Goal: Answer question/provide support

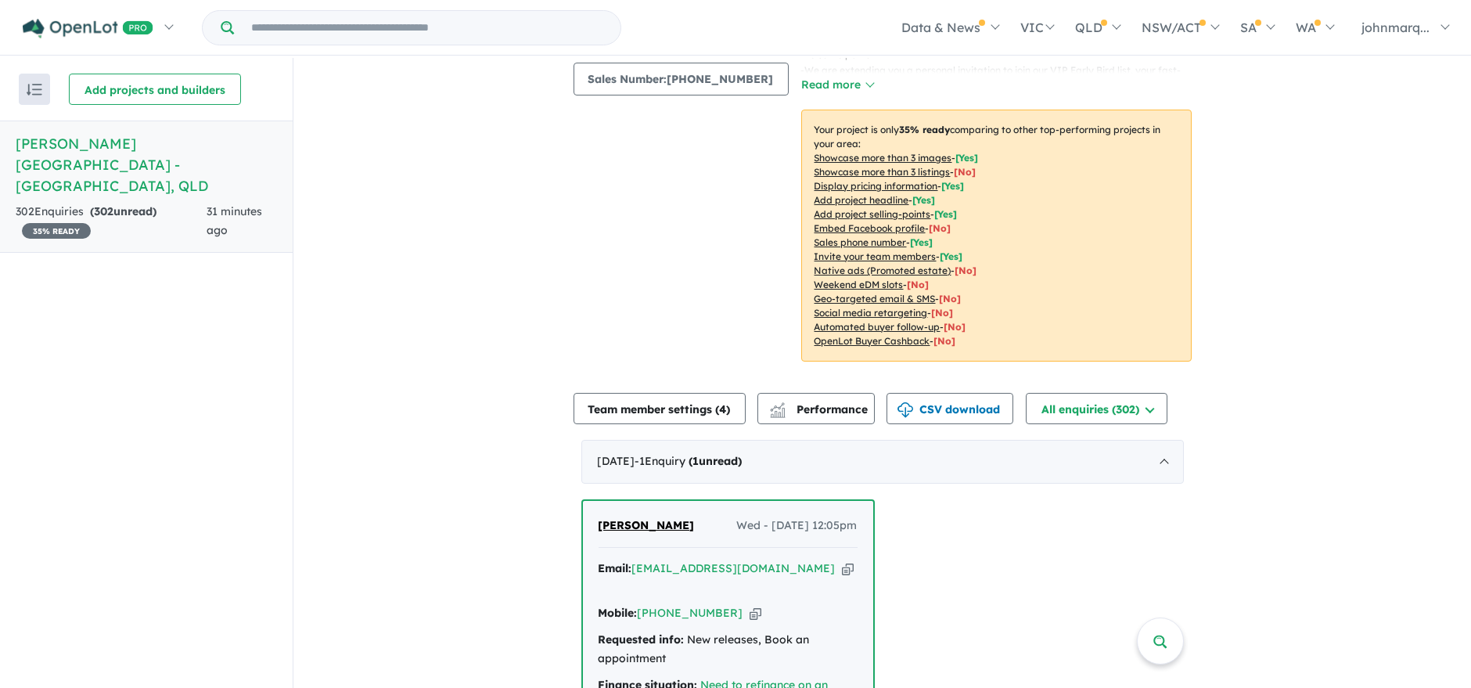
scroll to position [434, 0]
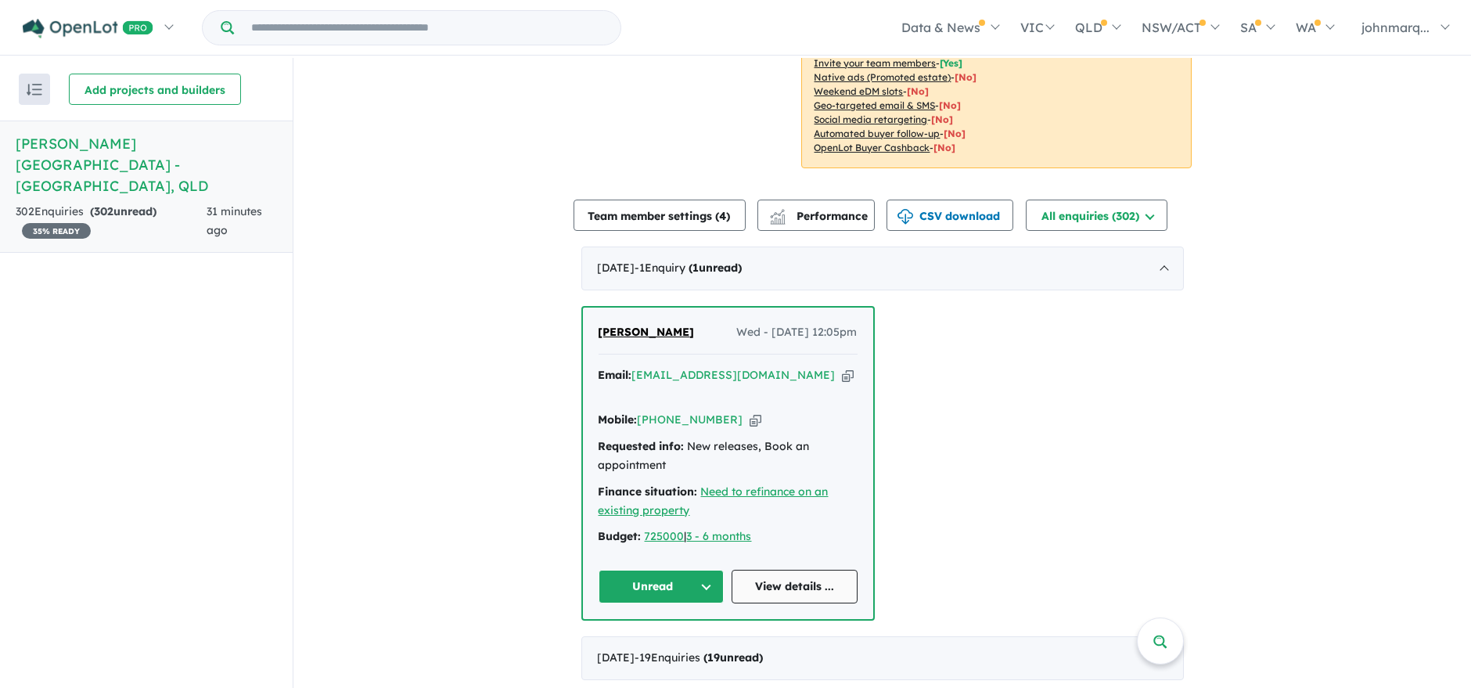
click at [786, 569] on link "View details ..." at bounding box center [794, 586] width 126 height 34
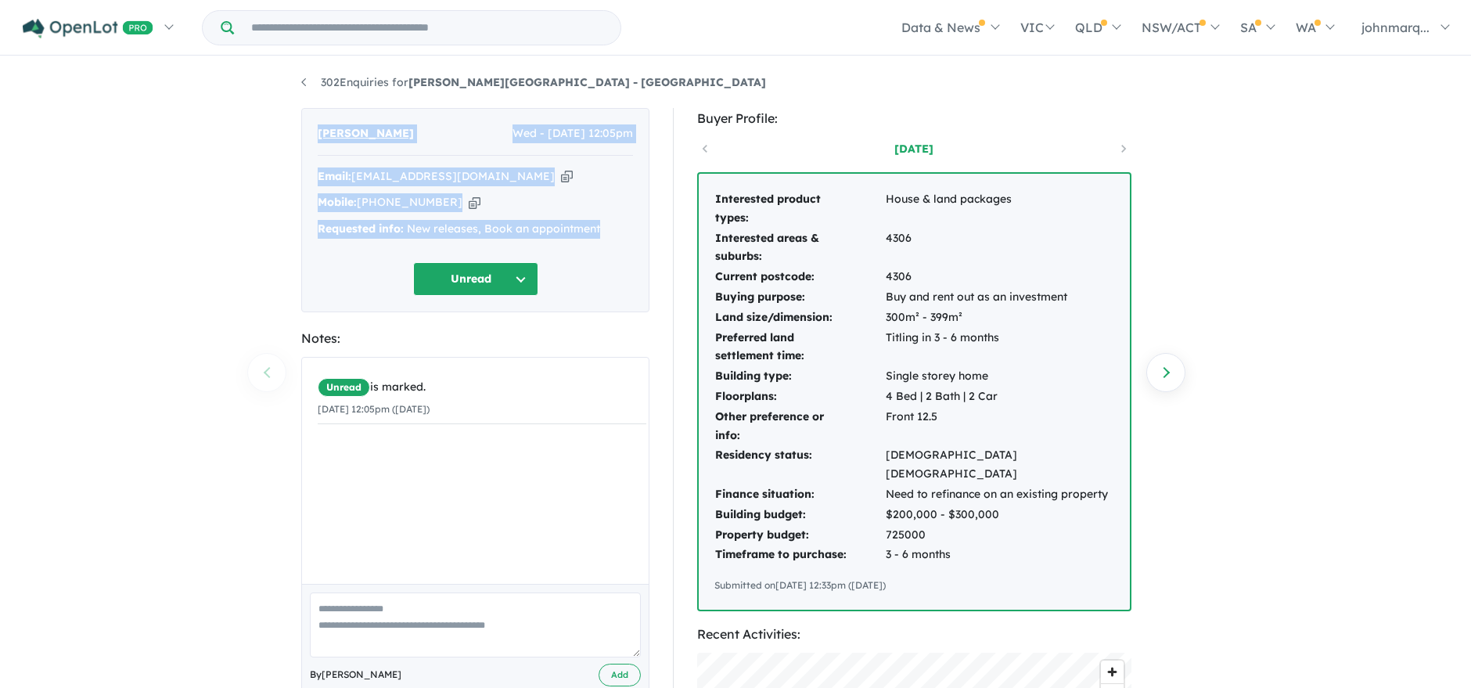
drag, startPoint x: 314, startPoint y: 132, endPoint x: 609, endPoint y: 227, distance: 309.0
click at [609, 227] on div "Seban Sebastian Wed - 01/10/2025, 12:05pm Email: sijisebastian1975@gmail.com Co…" at bounding box center [475, 210] width 348 height 204
copy div "Seban Sebastian Wed - 01/10/2025, 12:05pm Email: sijisebastian1975@gmail.com Co…"
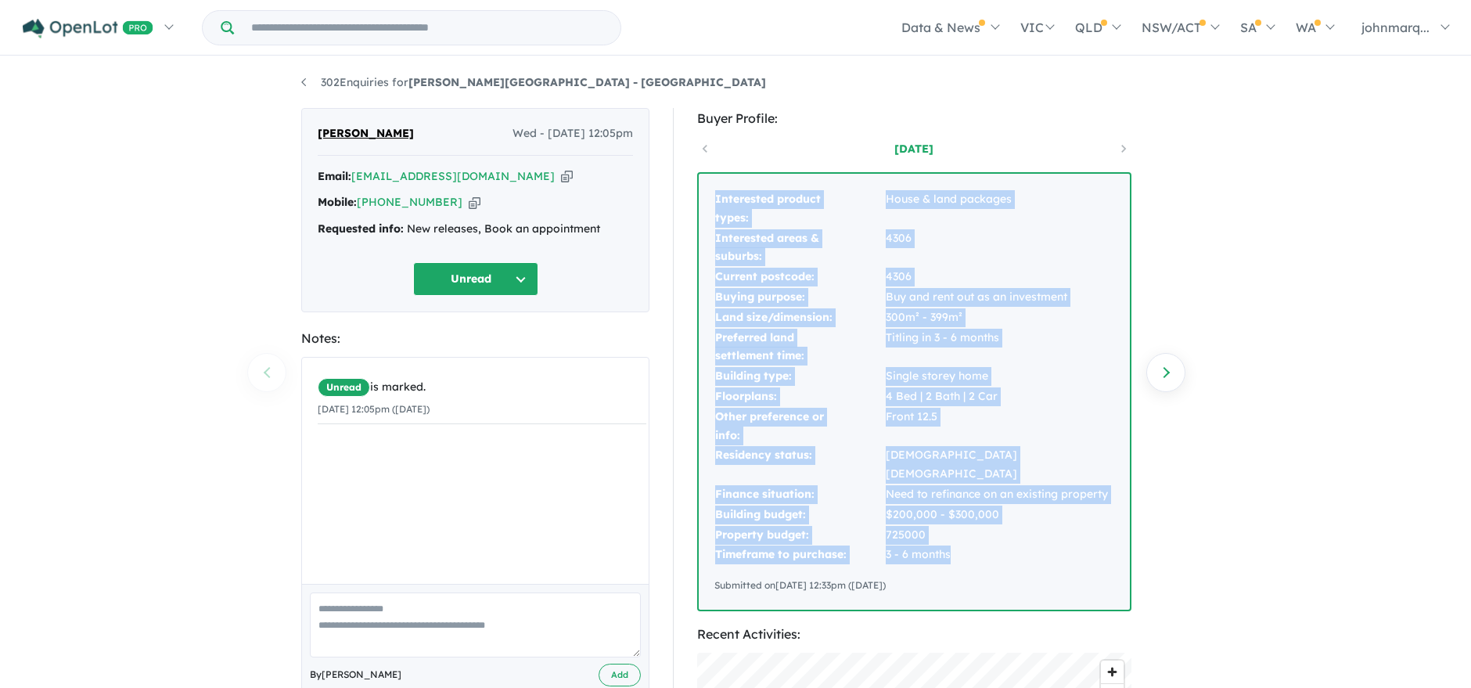
drag, startPoint x: 714, startPoint y: 196, endPoint x: 966, endPoint y: 530, distance: 419.0
click at [966, 530] on tbody "Interested product types: House & land packages Interested areas & suburbs: 430…" at bounding box center [914, 376] width 400 height 375
copy tbody "Interested product types: House & land packages Interested areas & suburbs: 430…"
click at [561, 173] on icon "button" at bounding box center [567, 176] width 12 height 16
copy tbody "Interested product types: House & land packages Interested areas & suburbs: 430…"
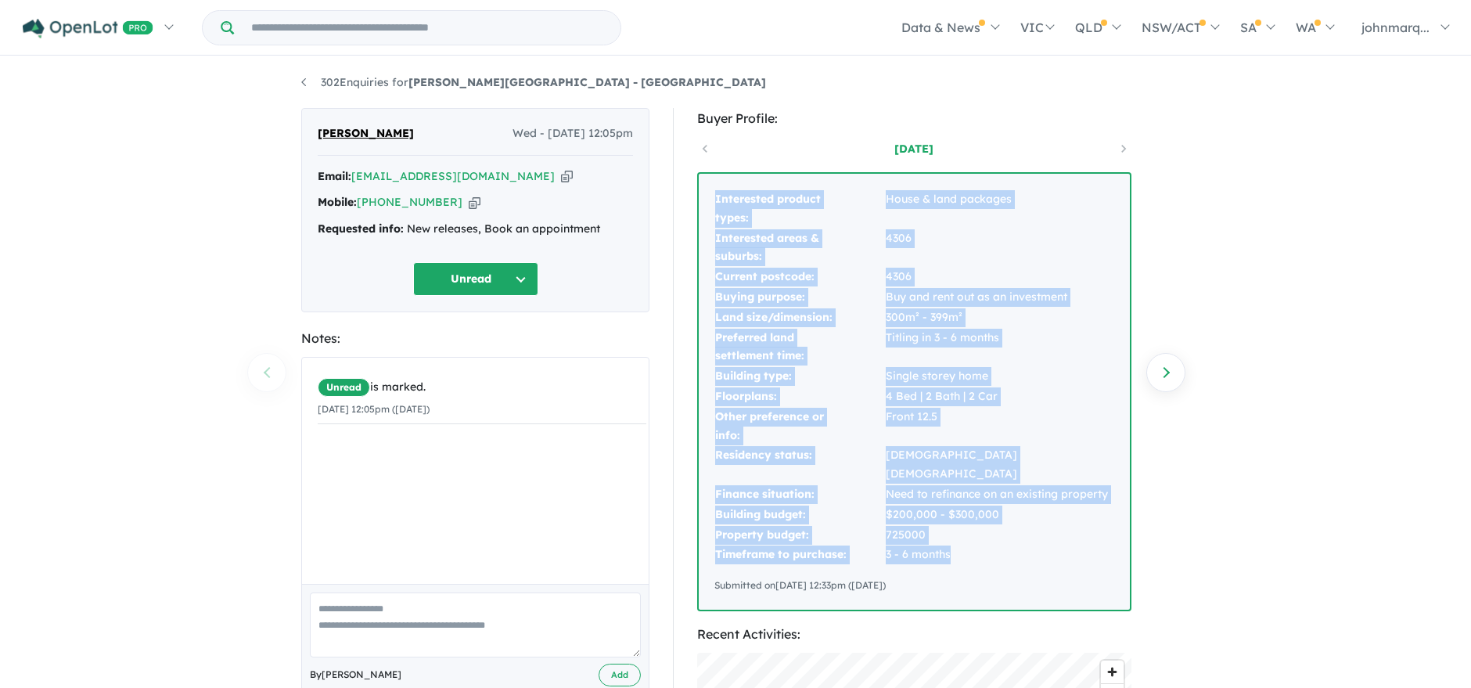
click at [561, 173] on icon "button" at bounding box center [567, 176] width 12 height 16
copy tbody "Interested product types: House & land packages Interested areas & suburbs: 430…"
